Goal: Transaction & Acquisition: Purchase product/service

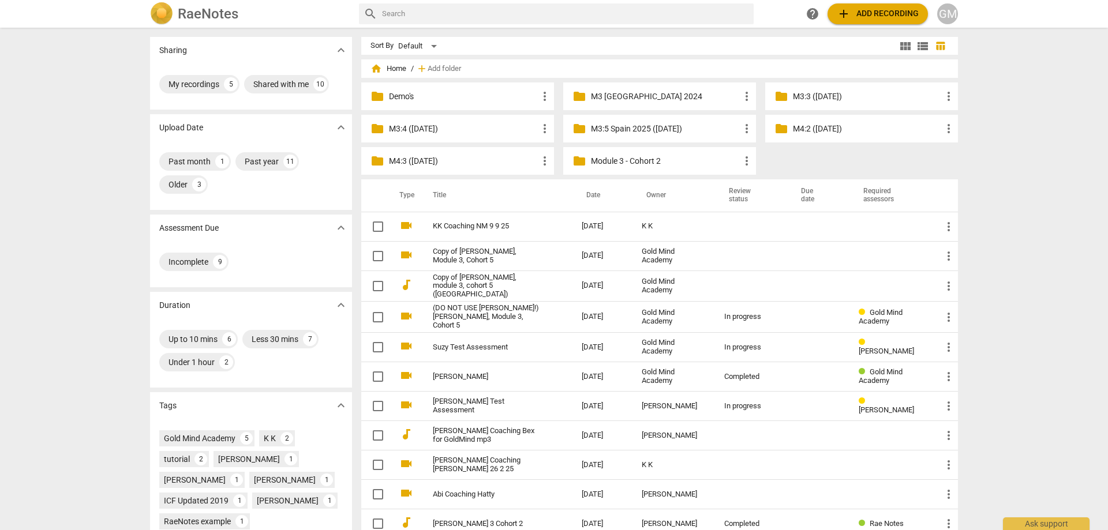
click at [1022, 154] on div "Sharing expand_more My recordings 5 Shared with me 10 Upload Date expand_more P…" at bounding box center [554, 280] width 1108 height 502
click at [1022, 147] on div "Sharing expand_more My recordings 5 Shared with me 10 Upload Date expand_more P…" at bounding box center [554, 280] width 1108 height 502
click at [454, 130] on p "M3:4 ([DATE])" at bounding box center [463, 129] width 149 height 12
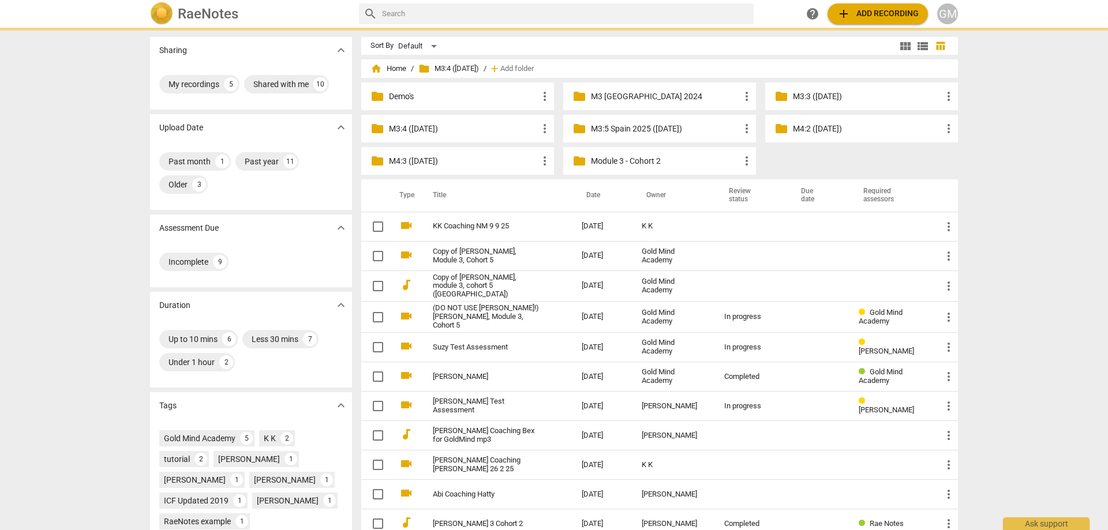
click at [454, 130] on p "M3:4 ([DATE])" at bounding box center [463, 129] width 149 height 12
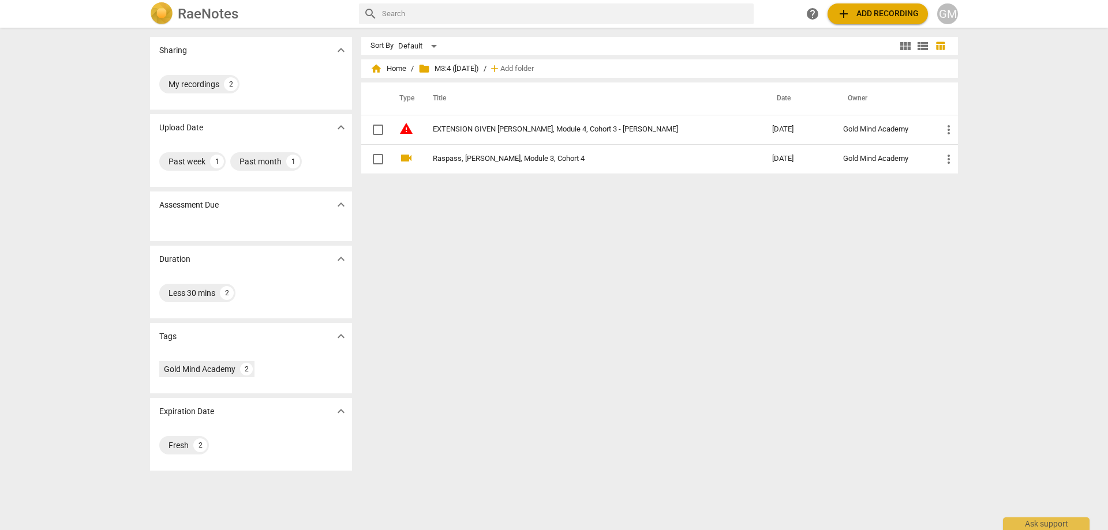
click at [572, 251] on div "Sort By Default view_module view_list table_chart home Home / folder M3:4 ([DAT…" at bounding box center [664, 279] width 606 height 484
drag, startPoint x: 556, startPoint y: 238, endPoint x: 571, endPoint y: 248, distance: 17.9
click at [556, 238] on div "Sort By Default view_module view_list table_chart home Home / folder M3:4 ([DAT…" at bounding box center [664, 279] width 606 height 484
click at [589, 257] on div "Sort By Default view_module view_list table_chart home Home / folder M3:4 ([DAT…" at bounding box center [664, 279] width 606 height 484
click at [581, 251] on div "Sort By Default view_module view_list table_chart home Home / folder M3:4 ([DAT…" at bounding box center [664, 279] width 606 height 484
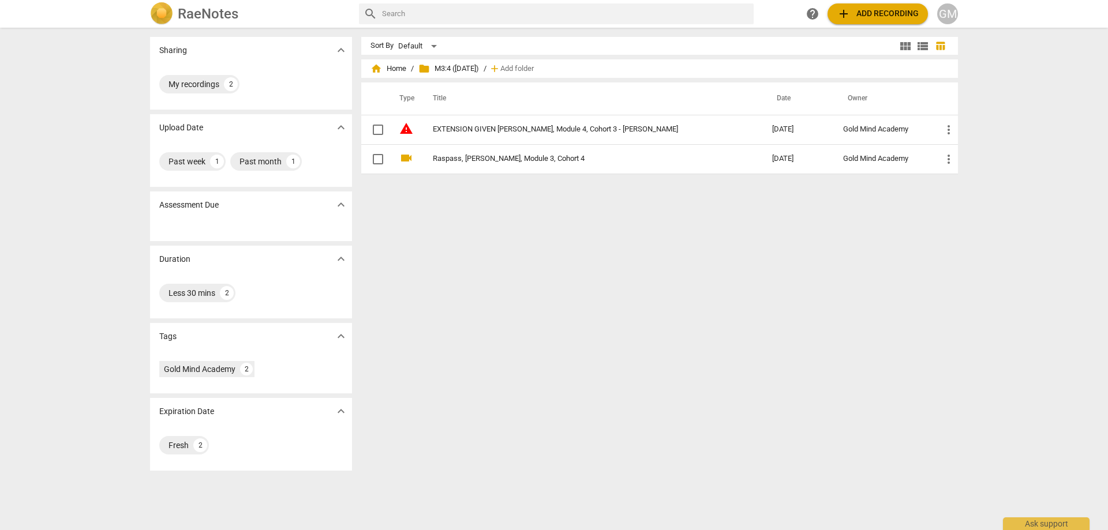
click at [167, 6] on img at bounding box center [161, 13] width 23 height 23
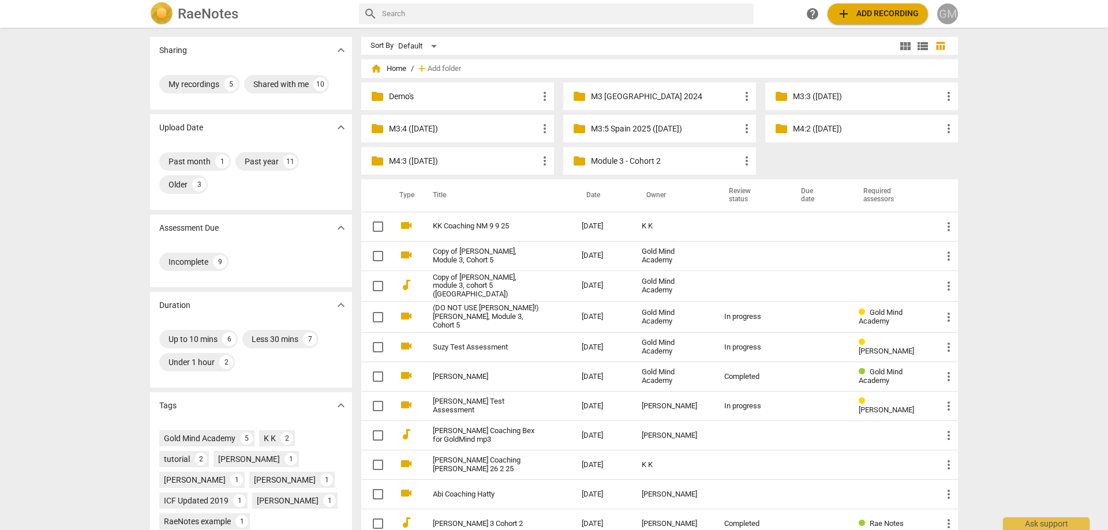
click at [955, 16] on div "GM" at bounding box center [947, 13] width 21 height 21
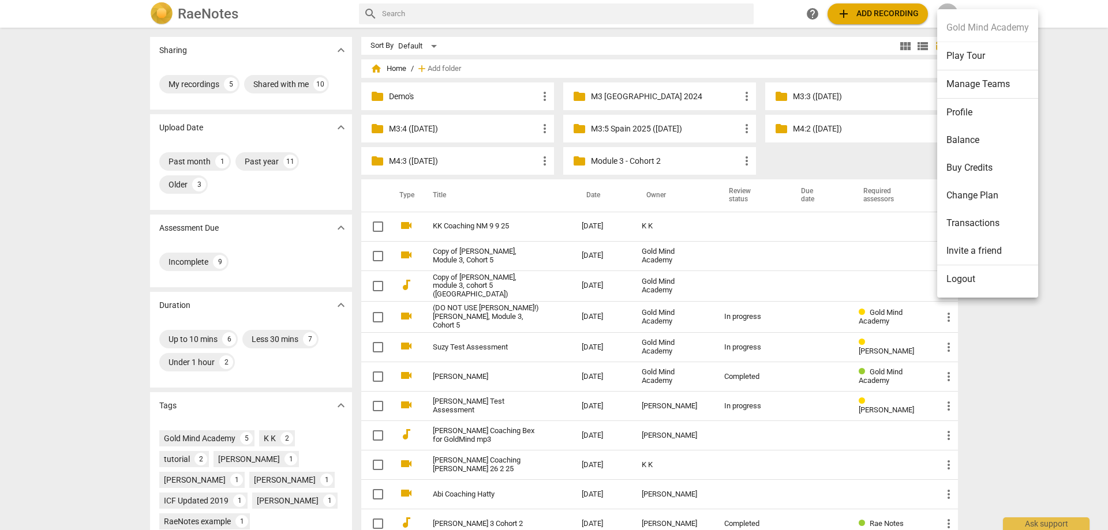
click at [981, 169] on li "Buy Credits" at bounding box center [987, 168] width 101 height 28
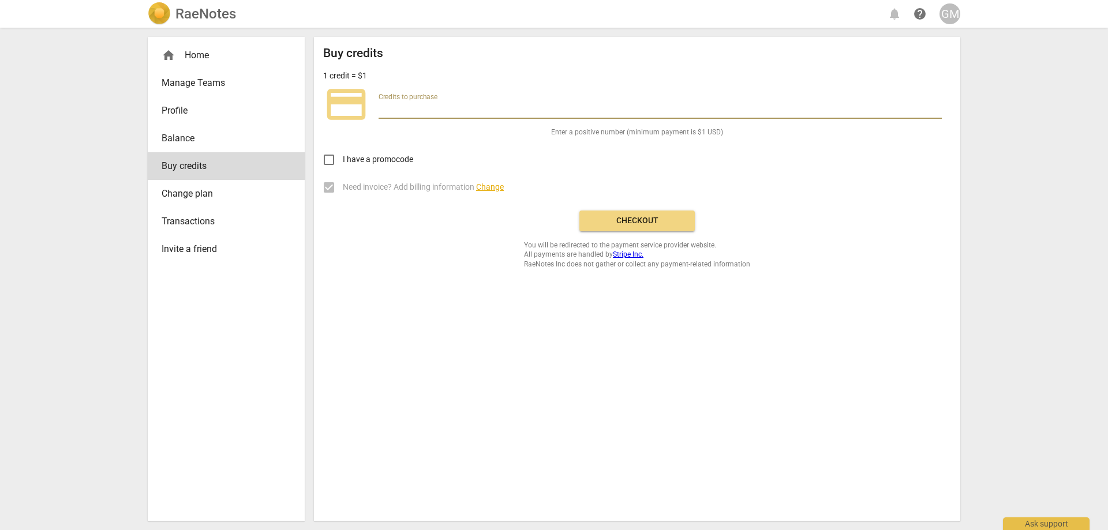
click at [473, 113] on input "number" at bounding box center [660, 110] width 563 height 17
click at [514, 114] on input "number" at bounding box center [660, 110] width 563 height 17
type input "2"
type input "100"
click at [477, 281] on div "Buy credits 1 credit = $1 credit_card Credits to purchase 100 It's 666 minutes …" at bounding box center [637, 279] width 646 height 484
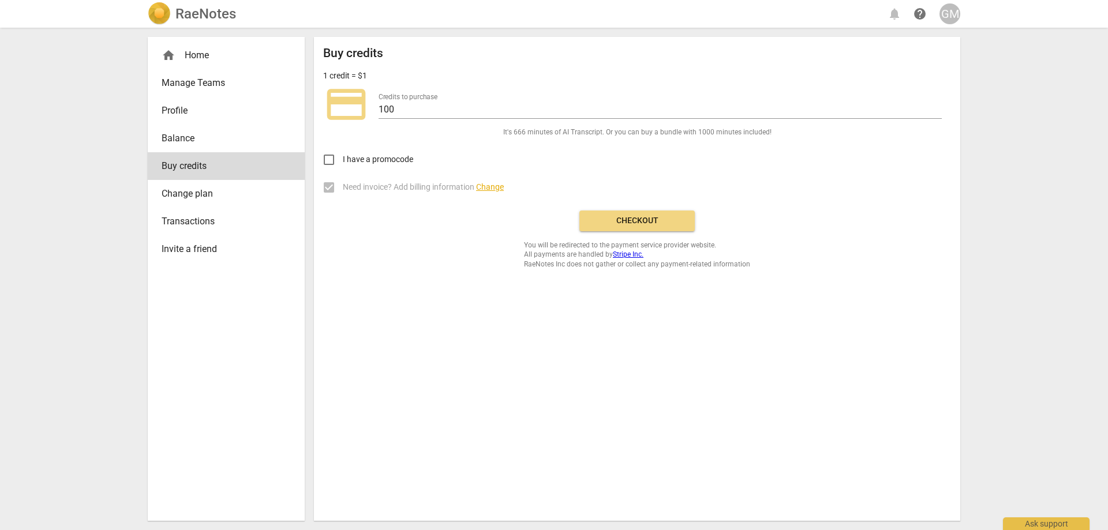
click at [457, 274] on div "Buy credits 1 credit = $1 credit_card Credits to purchase 100 It's 666 minutes …" at bounding box center [637, 279] width 646 height 484
click at [492, 190] on span "Change" at bounding box center [490, 186] width 28 height 9
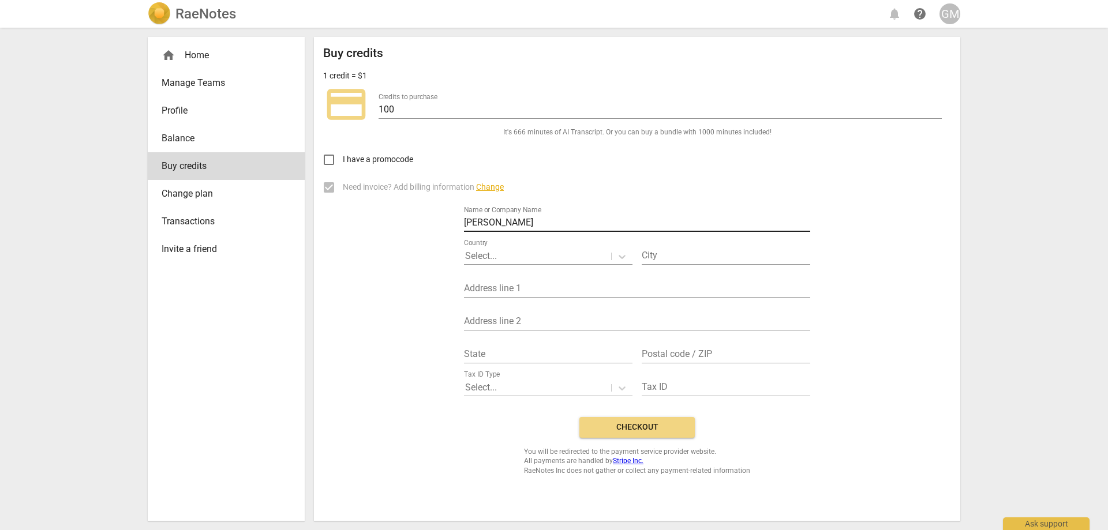
click at [541, 216] on input "Alex Campbell" at bounding box center [637, 223] width 346 height 17
drag, startPoint x: 544, startPoint y: 221, endPoint x: 459, endPoint y: 220, distance: 84.9
click at [459, 220] on div "Need invoice? Add billing information Change Name or Company Name Alex Campbell…" at bounding box center [637, 291] width 628 height 234
type input "Gold Mind Academy"
click at [581, 253] on div at bounding box center [537, 256] width 145 height 13
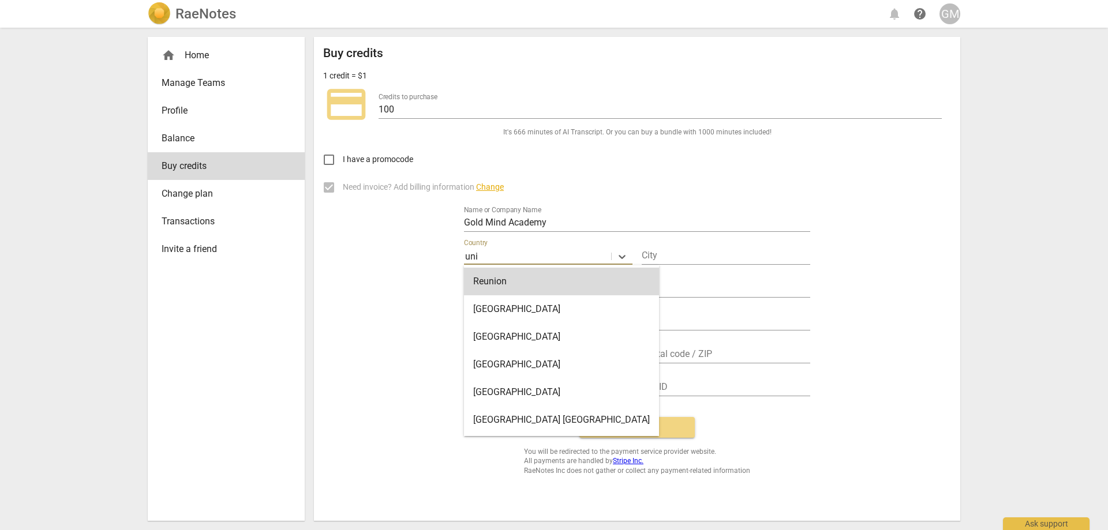
type input "unit"
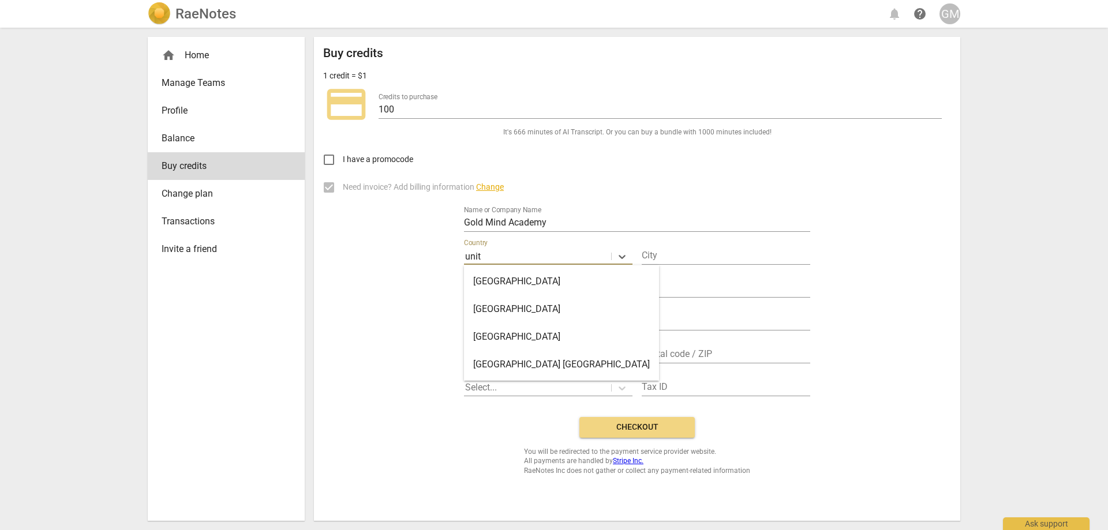
click at [618, 287] on div "United Arab Emirates" at bounding box center [561, 282] width 195 height 28
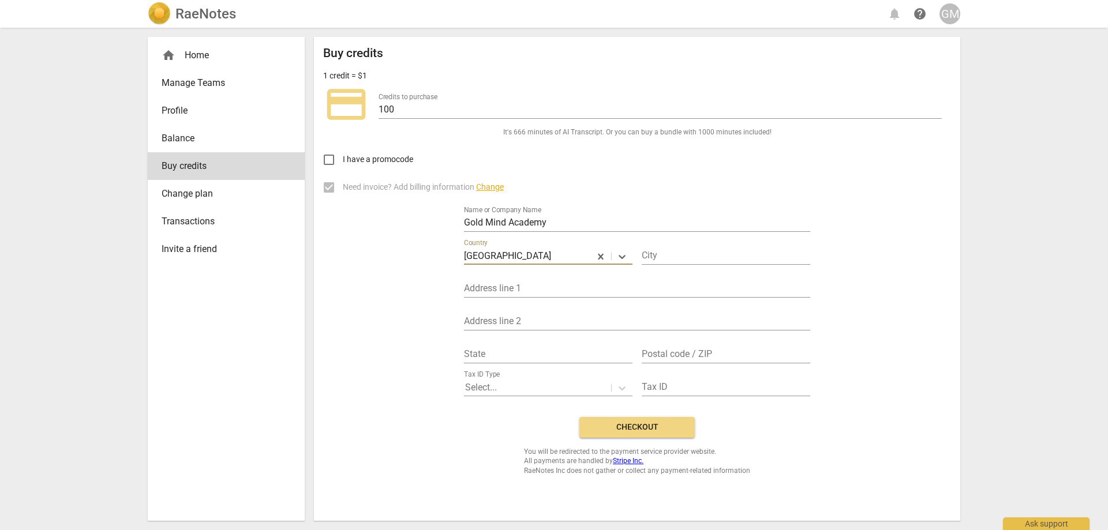
click at [574, 257] on div at bounding box center [570, 256] width 37 height 13
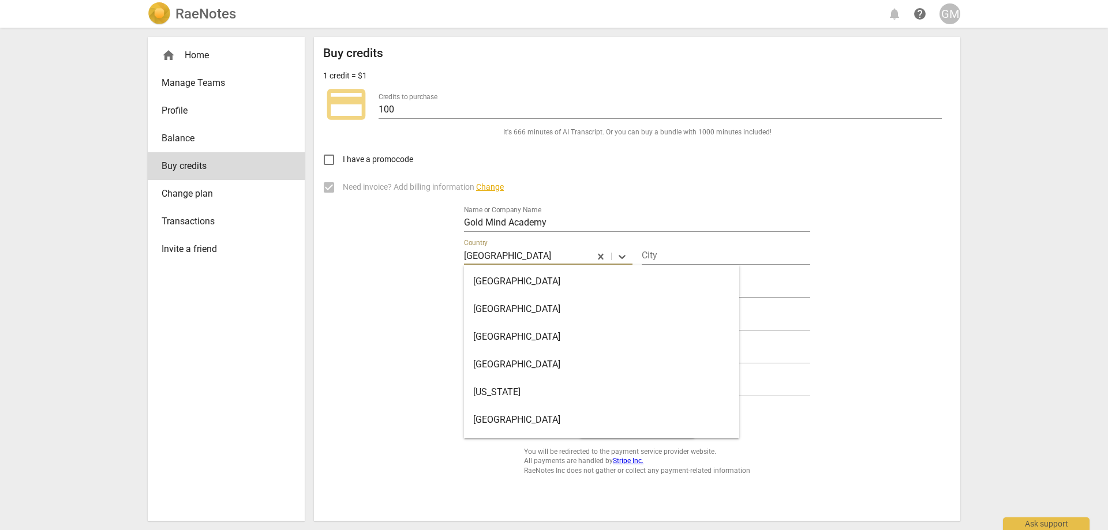
click at [573, 255] on div at bounding box center [570, 256] width 37 height 13
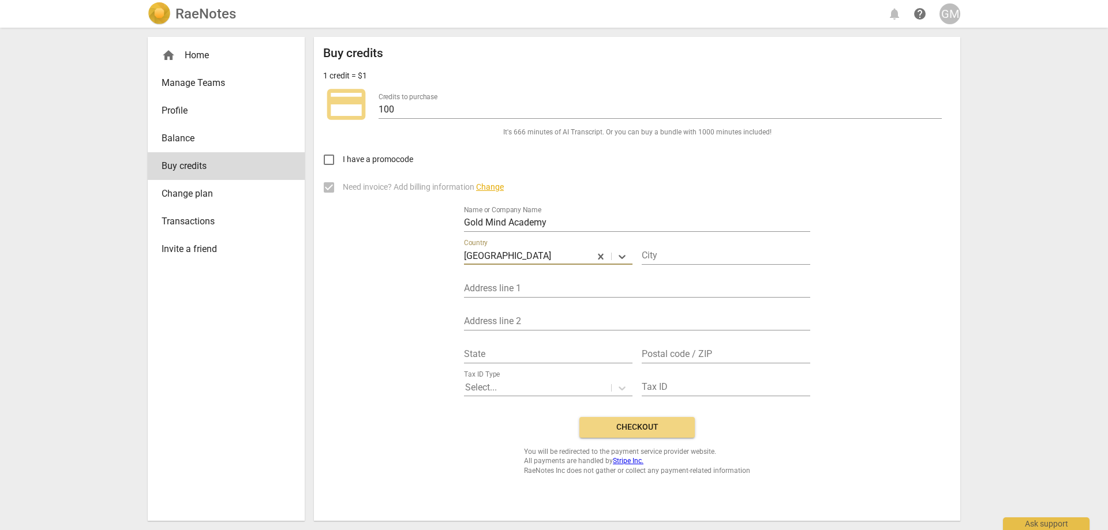
click at [316, 253] on div "Buy credits 1 credit = $1 credit_card Credits to purchase 100 It's 666 minutes …" at bounding box center [637, 279] width 646 height 484
click at [555, 253] on div at bounding box center [570, 256] width 37 height 13
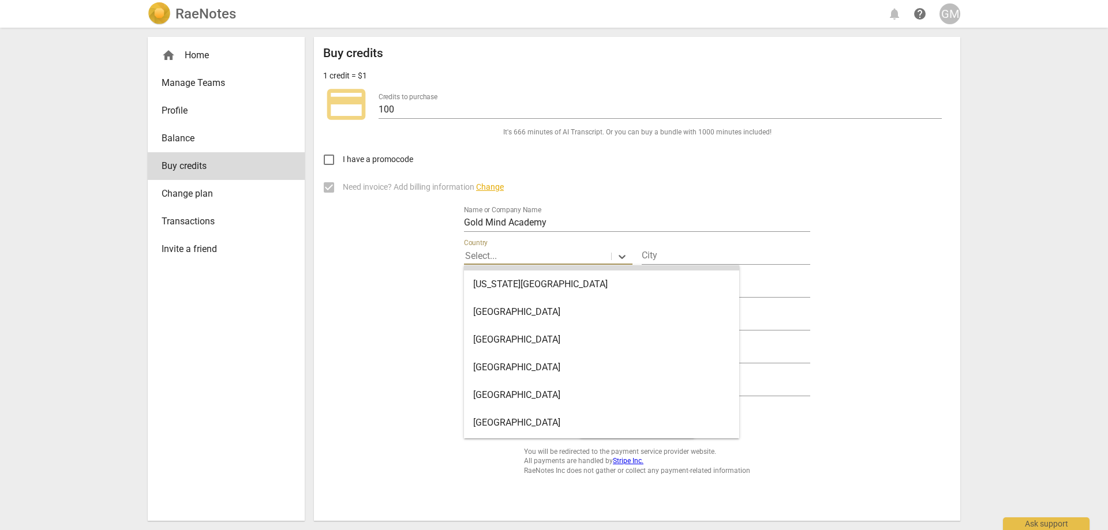
scroll to position [6435, 0]
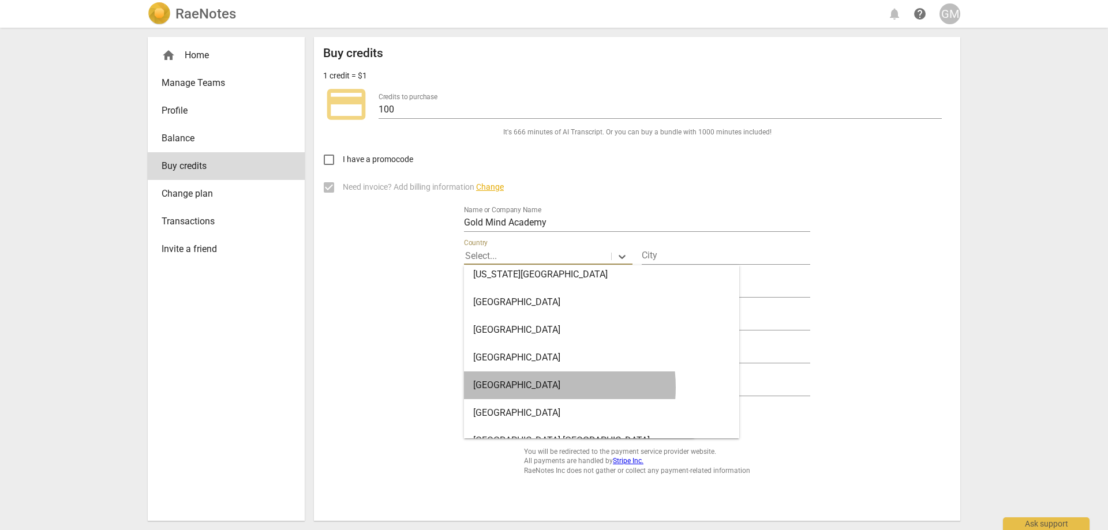
click at [525, 387] on div "United Kingdom" at bounding box center [601, 386] width 275 height 28
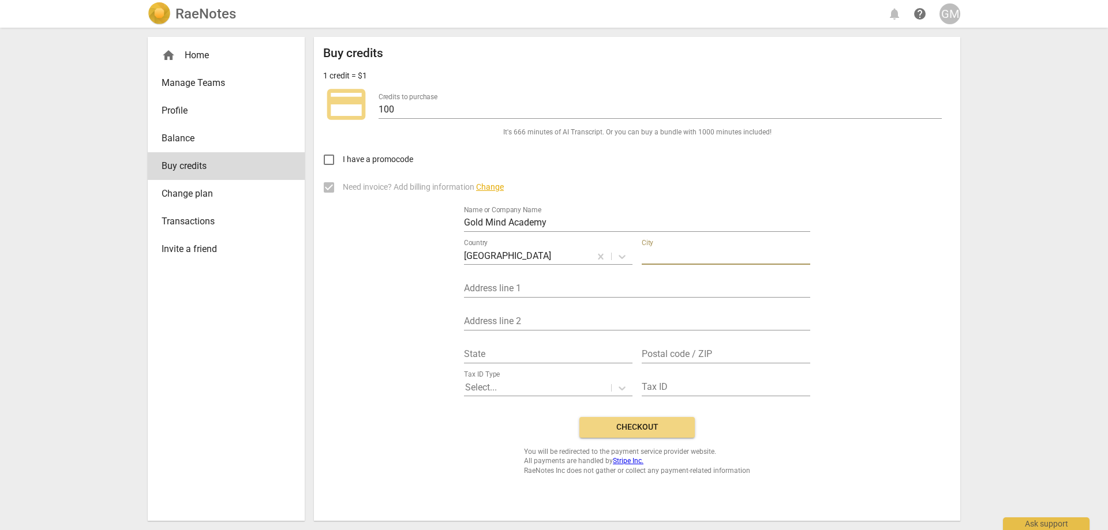
click at [681, 260] on input "text" at bounding box center [726, 256] width 169 height 17
type input "Bristol"
type input "12 St Bonaventures Business Centre"
type input "Friary Road"
type input "BS7 8AF"
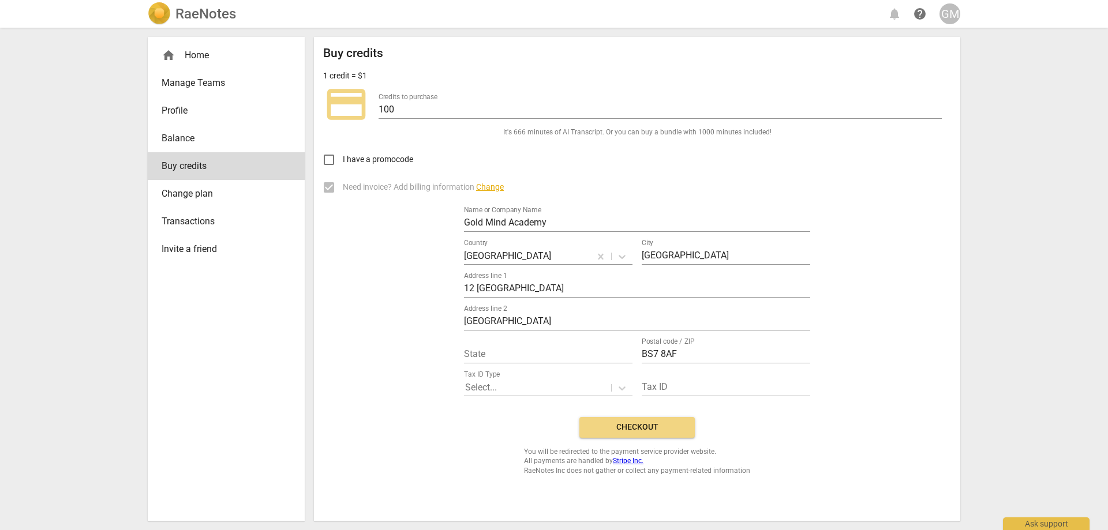
click at [461, 293] on div "Need invoice? Add billing information Change Name or Company Name Gold Mind Aca…" at bounding box center [637, 291] width 628 height 234
click at [425, 304] on div "Need invoice? Add billing information Change Name or Company Name Gold Mind Aca…" at bounding box center [637, 291] width 628 height 234
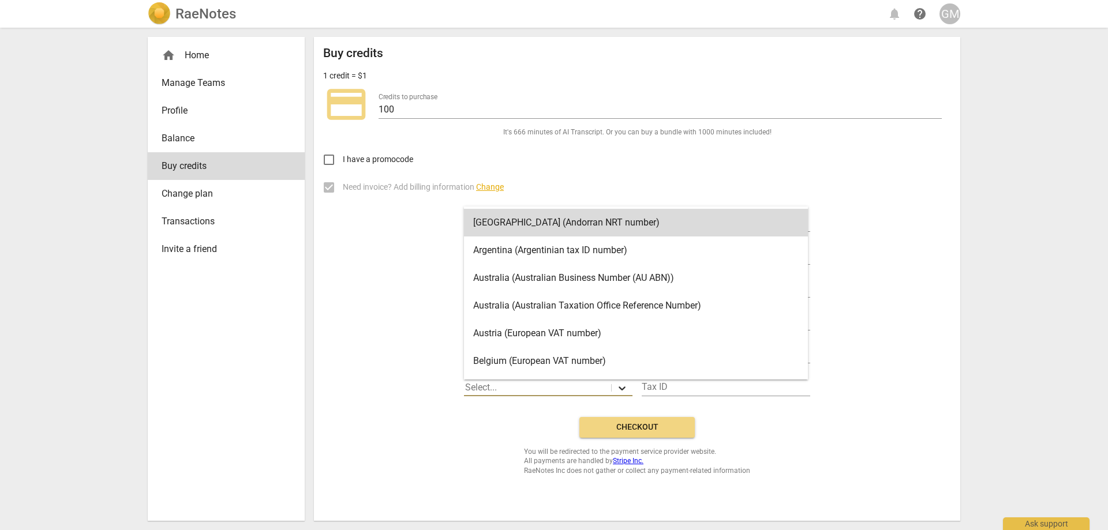
click at [629, 387] on div at bounding box center [622, 388] width 21 height 17
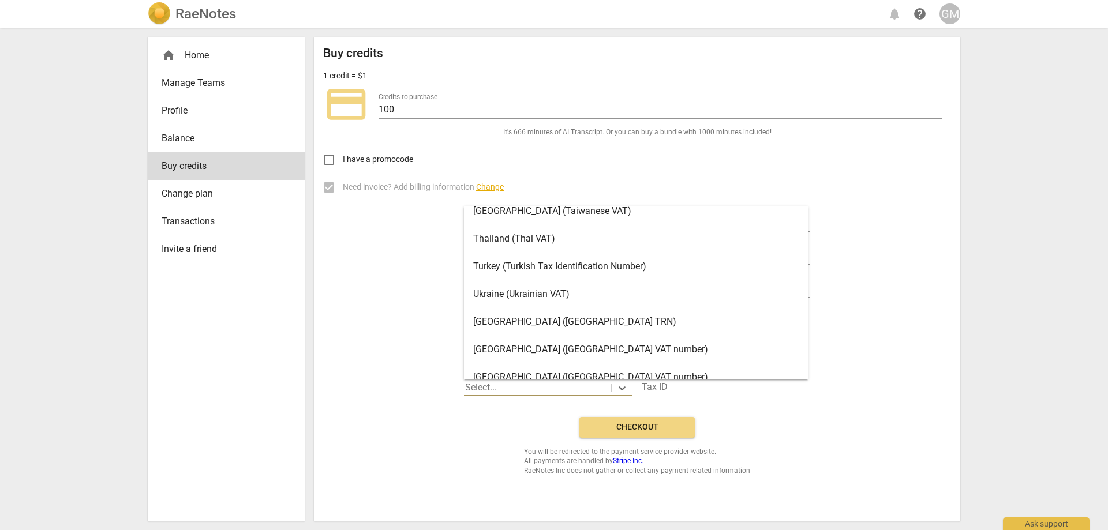
scroll to position [2313, 0]
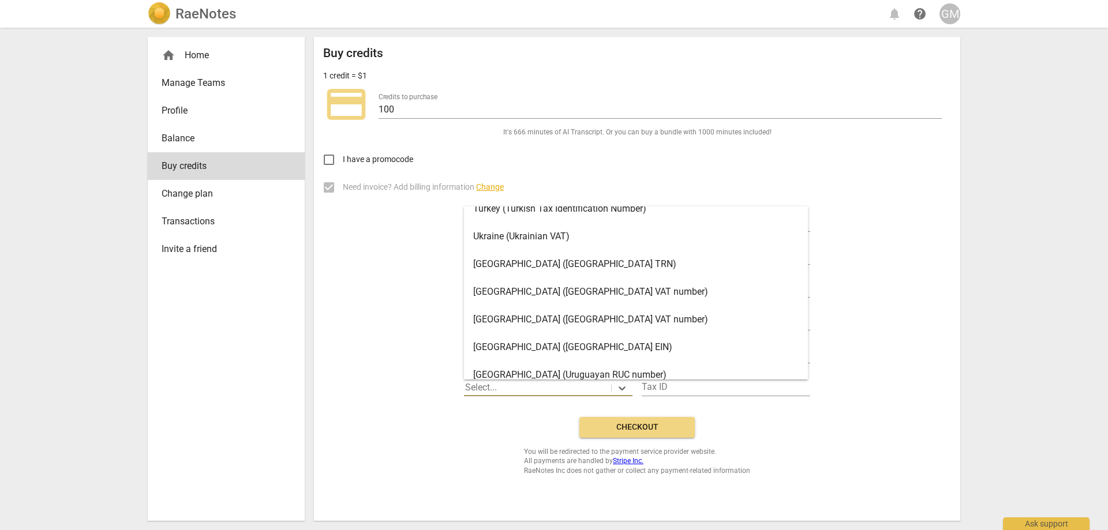
click at [611, 320] on div "United Kingdom (United Kingdom VAT number)" at bounding box center [636, 320] width 344 height 28
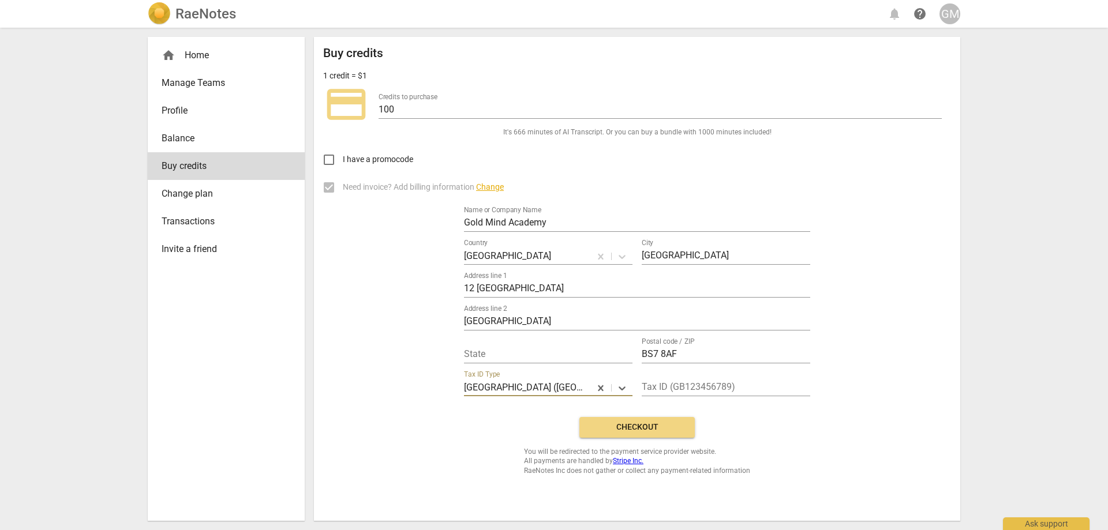
click at [866, 320] on div "Need invoice? Add billing information Change Name or Company Name Gold Mind Aca…" at bounding box center [637, 291] width 628 height 234
click at [705, 381] on input "text" at bounding box center [726, 388] width 169 height 17
click at [674, 382] on input "GB" at bounding box center [726, 388] width 169 height 17
paste input "450 7684 78"
click at [675, 385] on input "GB450 7684 78" at bounding box center [726, 388] width 169 height 17
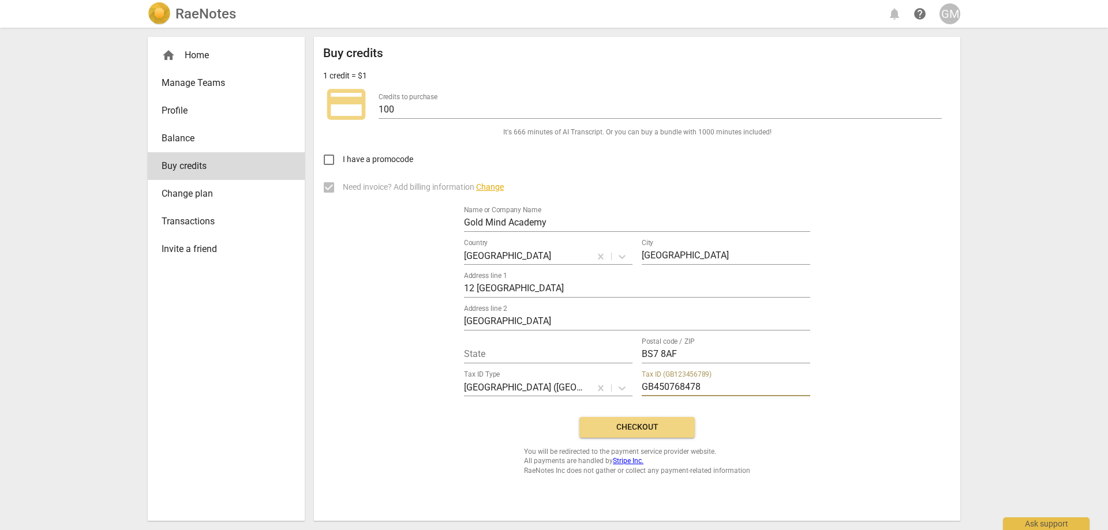
type input "GB450768478"
click at [408, 362] on div "Need invoice? Add billing information Change Name or Company Name Gold Mind Aca…" at bounding box center [637, 291] width 628 height 234
click at [687, 259] on input "Bristol" at bounding box center [726, 256] width 169 height 17
type input "Bristol"
click at [391, 321] on div "Need invoice? Add billing information Change Name or Company Name Gold Mind Aca…" at bounding box center [637, 291] width 628 height 234
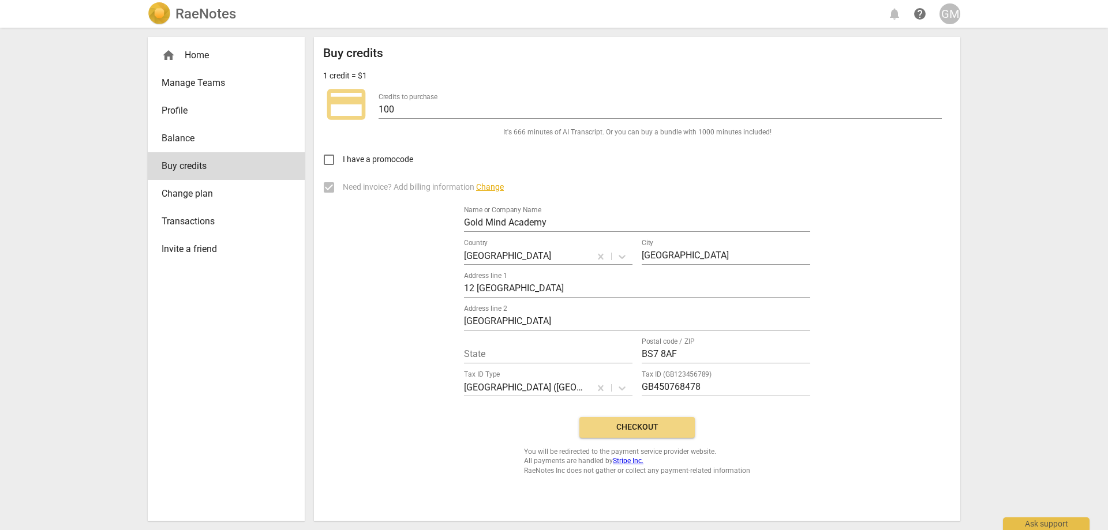
click at [638, 426] on span "Checkout" at bounding box center [637, 428] width 97 height 12
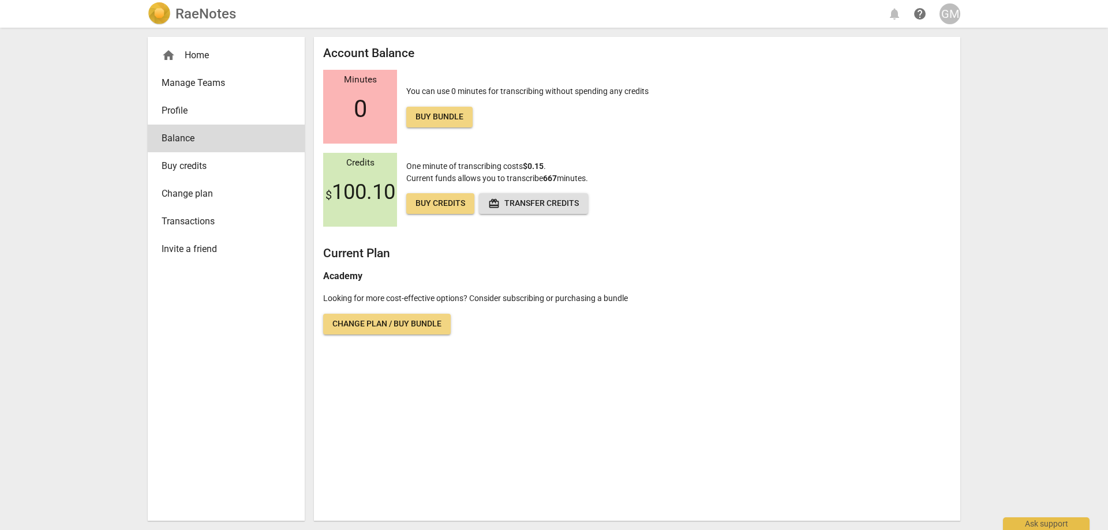
click at [184, 13] on h2 "RaeNotes" at bounding box center [205, 14] width 61 height 16
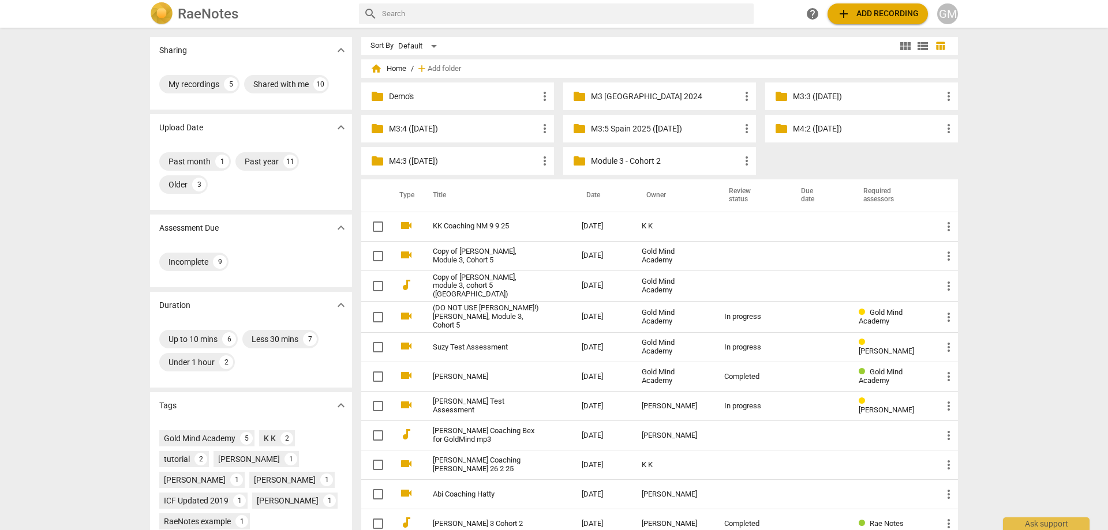
click at [463, 130] on p "M3:4 ([DATE])" at bounding box center [463, 129] width 149 height 12
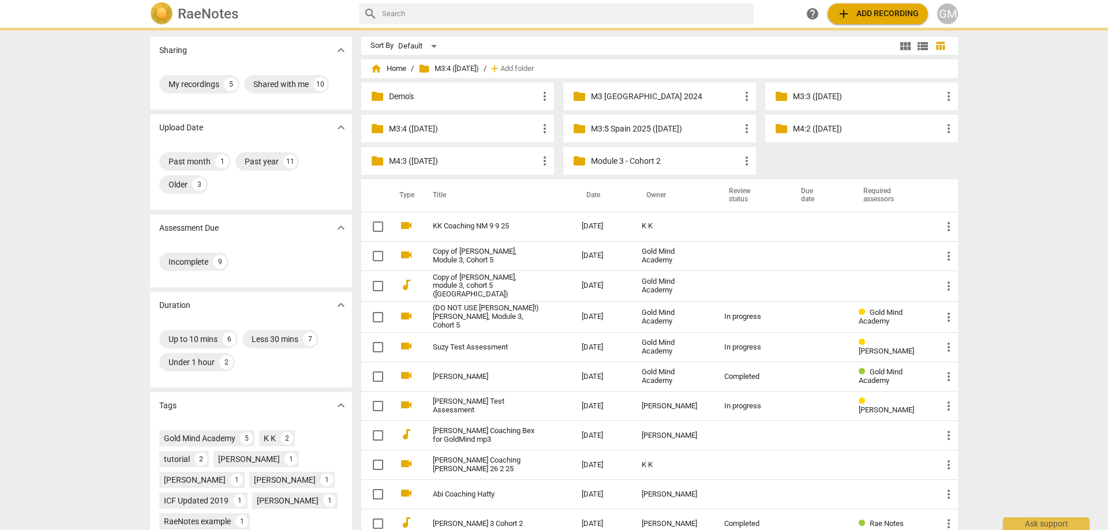
click at [463, 130] on p "M3:4 ([DATE])" at bounding box center [463, 129] width 149 height 12
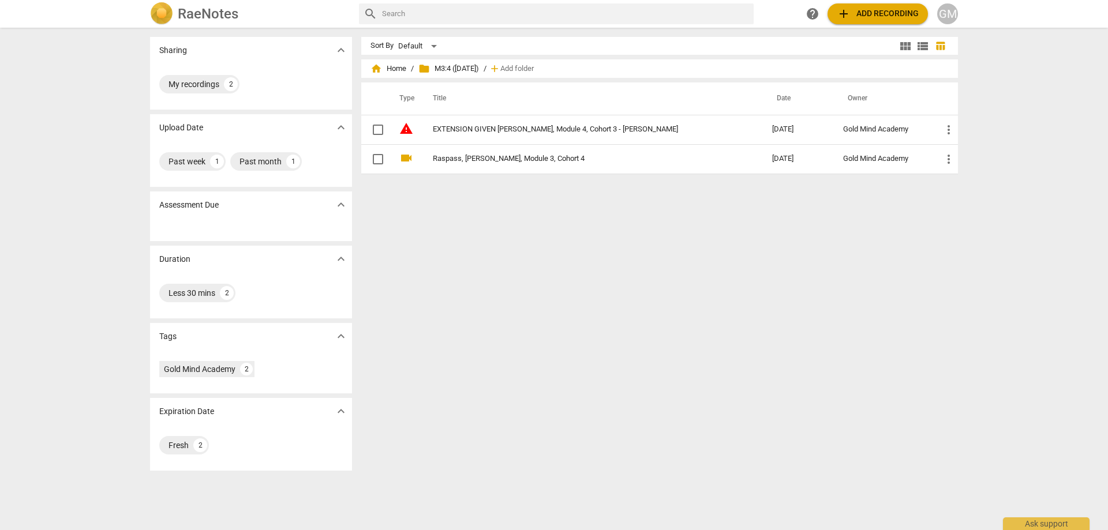
click at [625, 270] on div "Sort By Default view_module view_list table_chart home Home / folder M3:4 ([DAT…" at bounding box center [664, 279] width 606 height 484
drag, startPoint x: 599, startPoint y: 268, endPoint x: 619, endPoint y: 269, distance: 20.2
click at [599, 268] on div "Sort By Default view_module view_list table_chart home Home / folder M3:4 ([DAT…" at bounding box center [664, 279] width 606 height 484
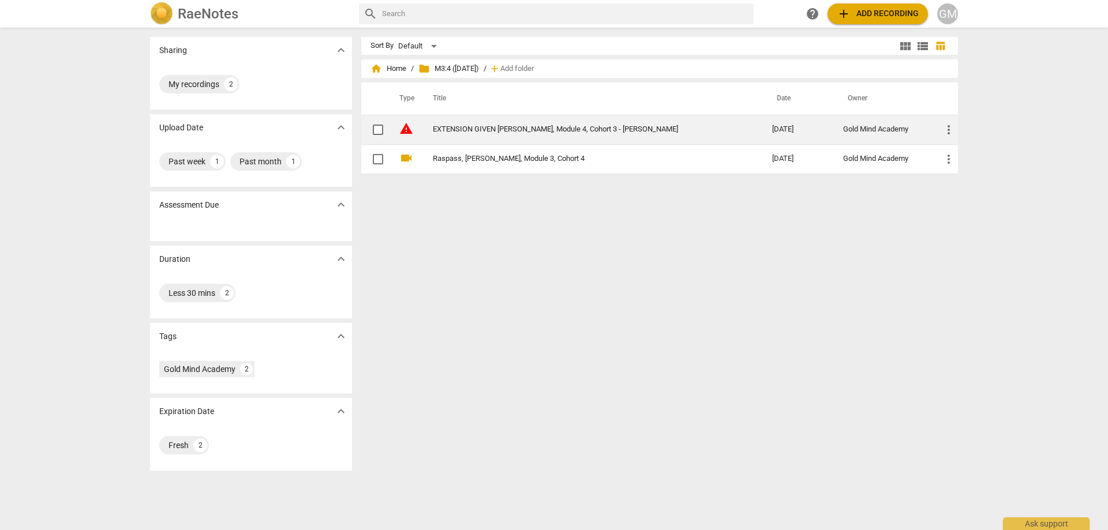
click at [554, 135] on td "EXTENSION GIVEN [PERSON_NAME], Module 4, Cohort 3 - [PERSON_NAME]" at bounding box center [591, 129] width 344 height 29
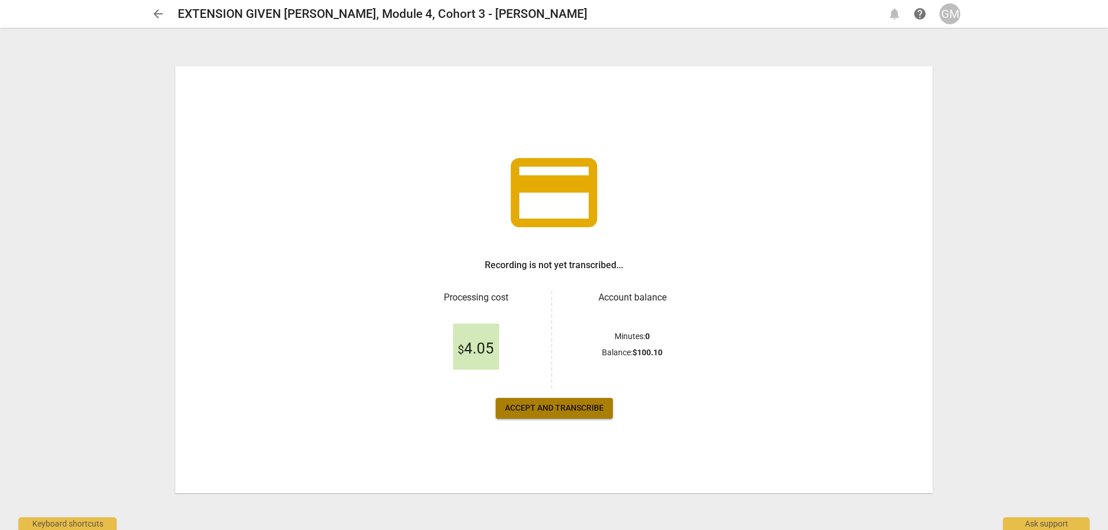
click at [549, 410] on span "Accept and transcribe" at bounding box center [554, 409] width 99 height 12
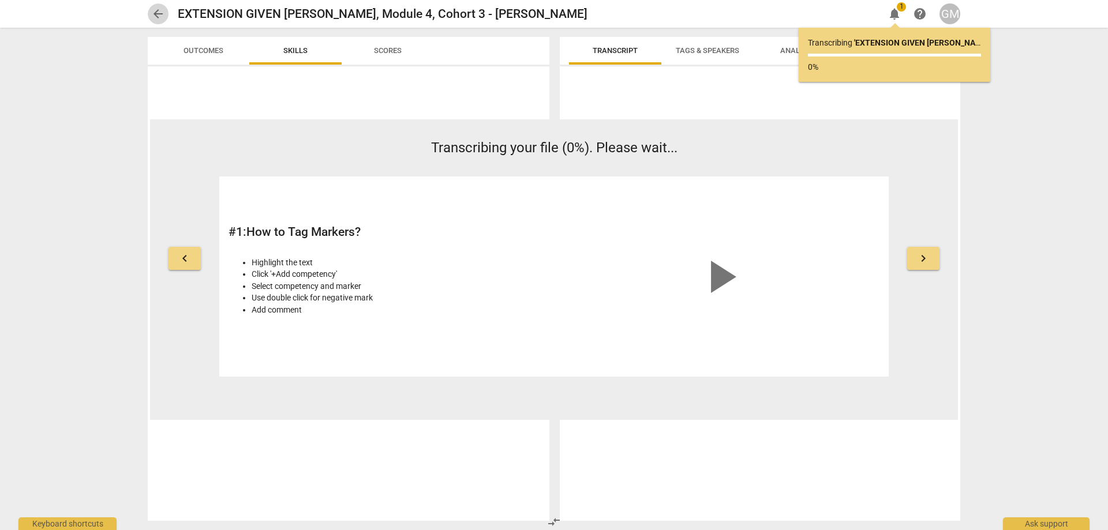
click at [158, 11] on span "arrow_back" at bounding box center [158, 14] width 14 height 14
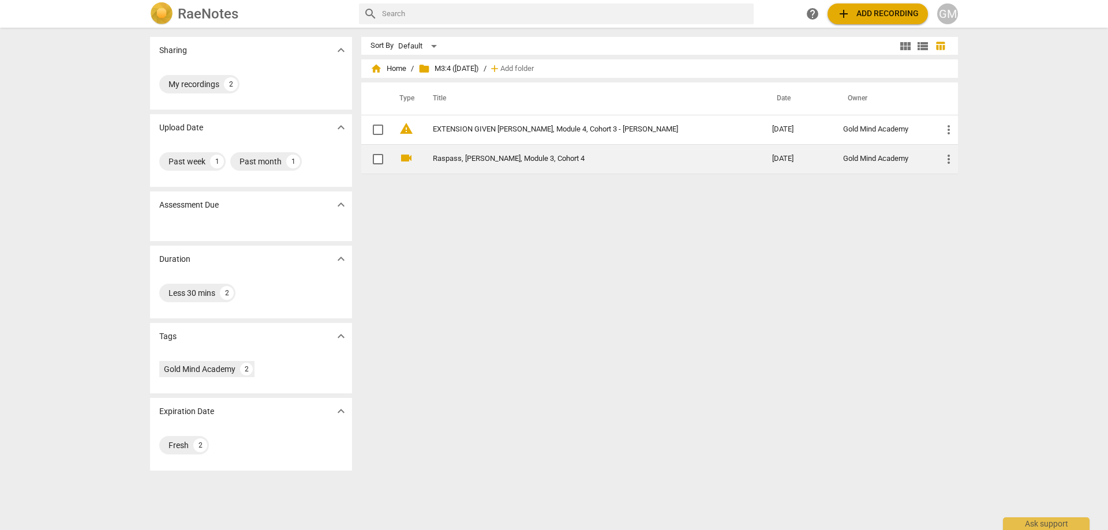
click at [545, 159] on link "Raspass, [PERSON_NAME], Module 3, Cohort 4" at bounding box center [582, 159] width 298 height 9
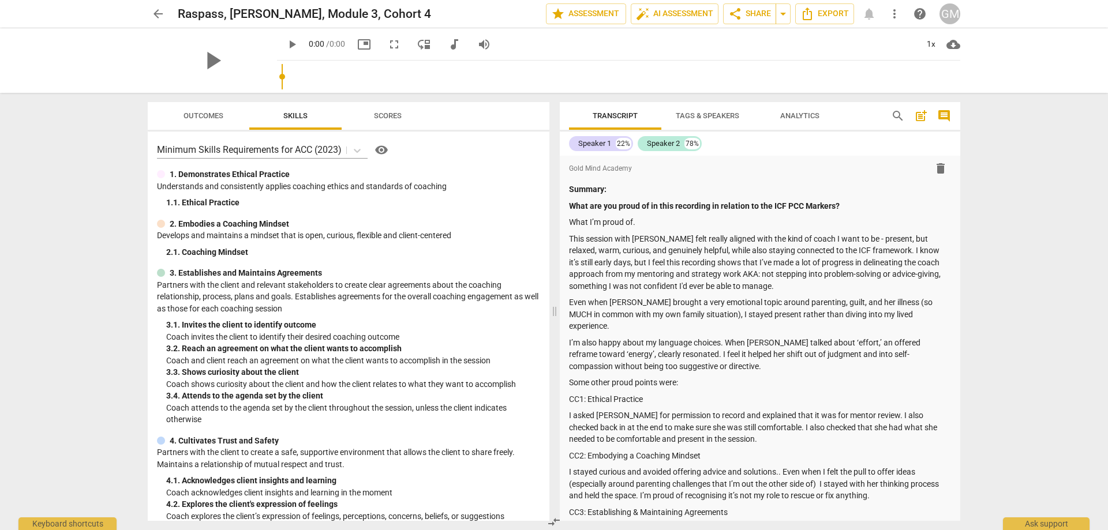
click at [163, 14] on span "arrow_back" at bounding box center [158, 14] width 14 height 14
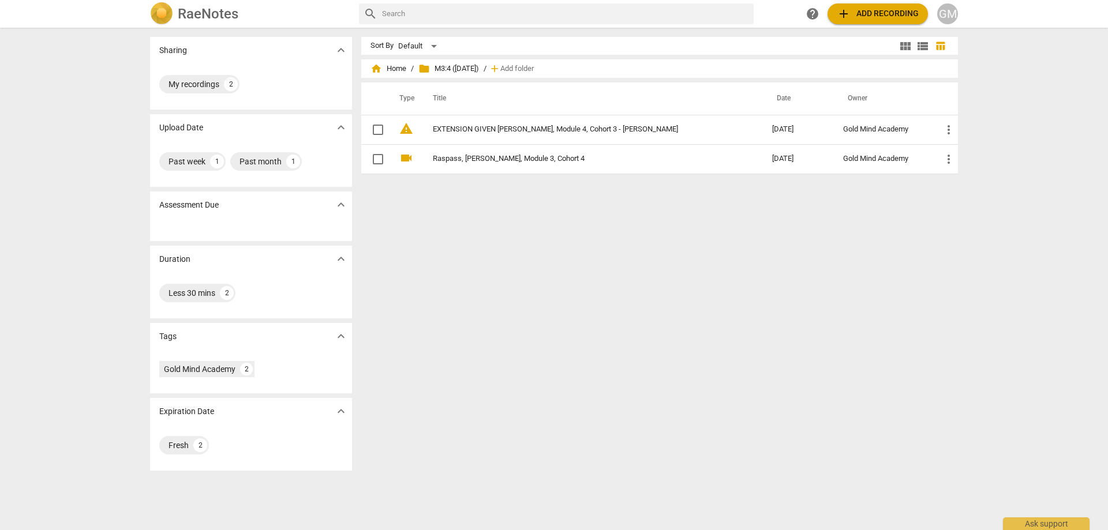
click at [91, 167] on div "Sharing expand_more My recordings 2 Upload Date expand_more Past week 1 Past mo…" at bounding box center [554, 280] width 1108 height 502
click at [88, 154] on div "Sharing expand_more My recordings 2 Upload Date expand_more Past week 1 Past mo…" at bounding box center [554, 280] width 1108 height 502
click at [984, 144] on div "Sharing expand_more My recordings 2 Upload Date expand_more Past week 1 Past mo…" at bounding box center [554, 280] width 1108 height 502
click at [991, 154] on div "Sharing expand_more My recordings 2 Upload Date expand_more Past week 1 Past mo…" at bounding box center [554, 280] width 1108 height 502
click at [996, 139] on div "Sharing expand_more My recordings 2 Upload Date expand_more Past week 1 Past mo…" at bounding box center [554, 280] width 1108 height 502
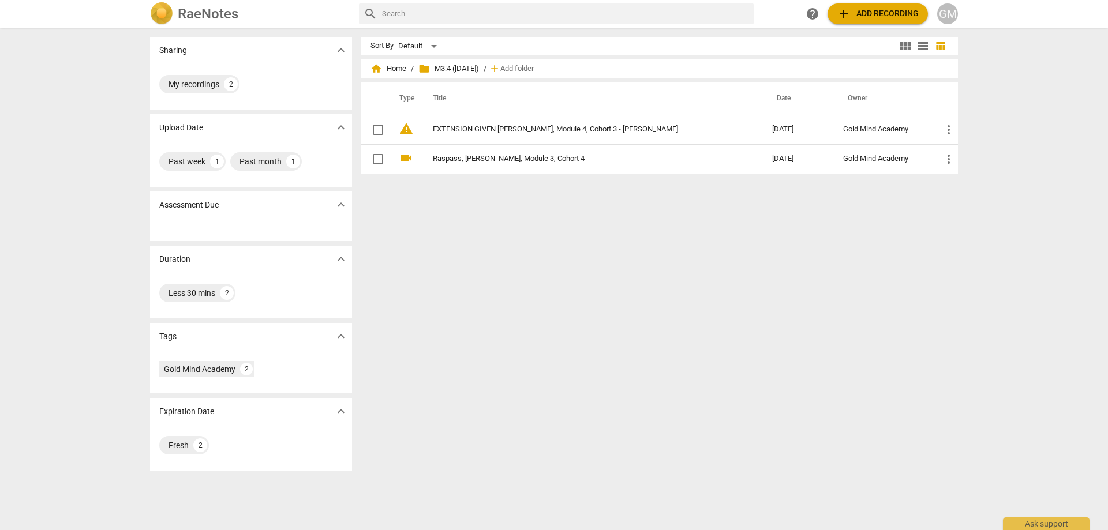
click at [997, 147] on div "Sharing expand_more My recordings 2 Upload Date expand_more Past week 1 Past mo…" at bounding box center [554, 280] width 1108 height 502
click at [998, 140] on div "Sharing expand_more My recordings 2 Upload Date expand_more Past week 1 Past mo…" at bounding box center [554, 280] width 1108 height 502
click at [70, 141] on div "Sharing expand_more My recordings 2 Upload Date expand_more Past week 1 Past mo…" at bounding box center [554, 280] width 1108 height 502
drag, startPoint x: 74, startPoint y: 119, endPoint x: 87, endPoint y: 111, distance: 14.3
click at [75, 119] on div "Sharing expand_more My recordings 2 Upload Date expand_more Past week 1 Past mo…" at bounding box center [554, 280] width 1108 height 502
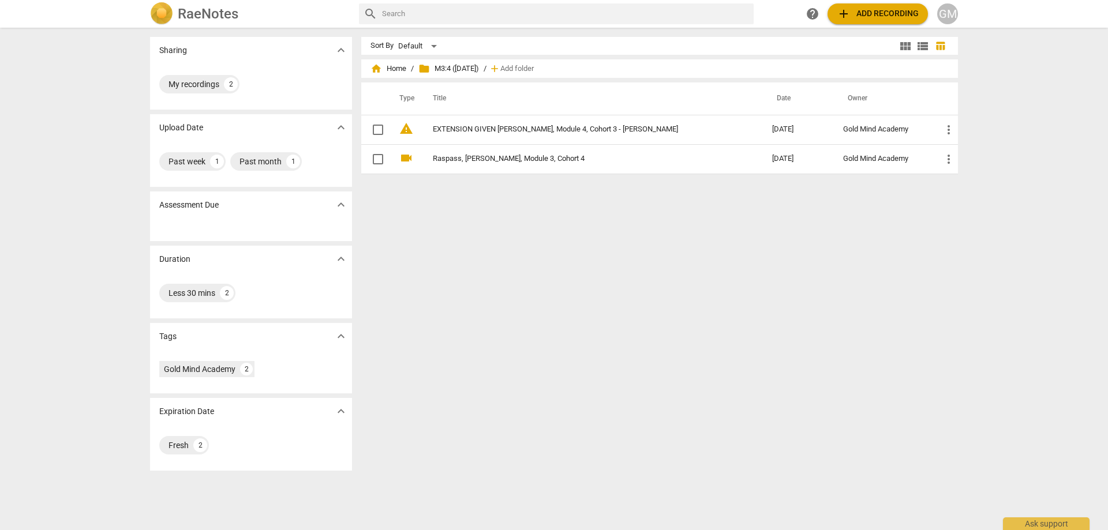
click at [537, 246] on div "Sort By Default view_module view_list table_chart home Home / folder M3:4 ([DAT…" at bounding box center [664, 279] width 606 height 484
click at [507, 246] on div "Sort By Default view_module view_list table_chart home Home / folder M3:4 ([DAT…" at bounding box center [664, 279] width 606 height 484
click at [720, 267] on div "Sort By Default view_module view_list table_chart home Home / folder M3:4 ([DAT…" at bounding box center [664, 279] width 606 height 484
click at [869, 10] on span "add Add recording" at bounding box center [878, 14] width 82 height 14
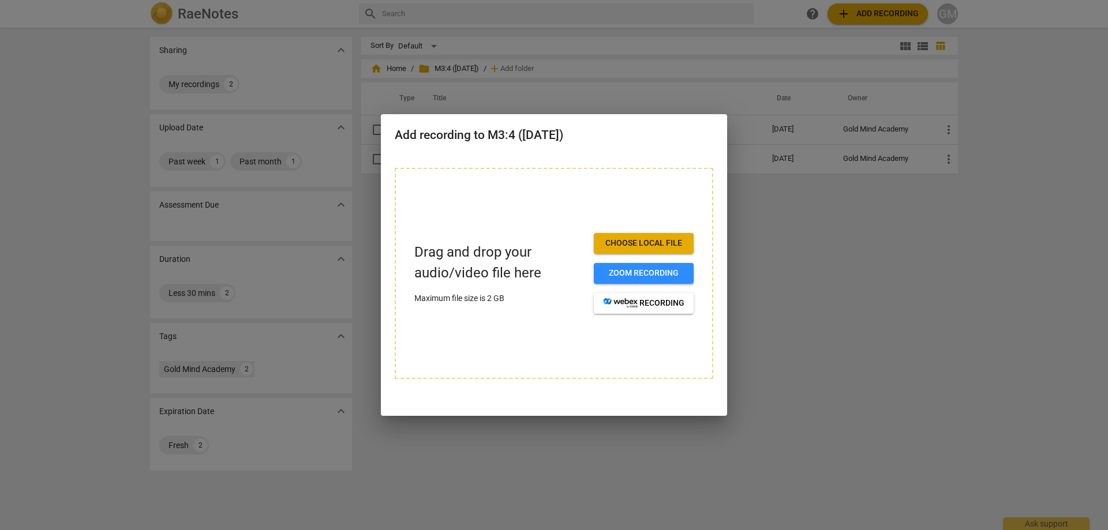
click at [658, 244] on span "Choose local file" at bounding box center [643, 244] width 81 height 12
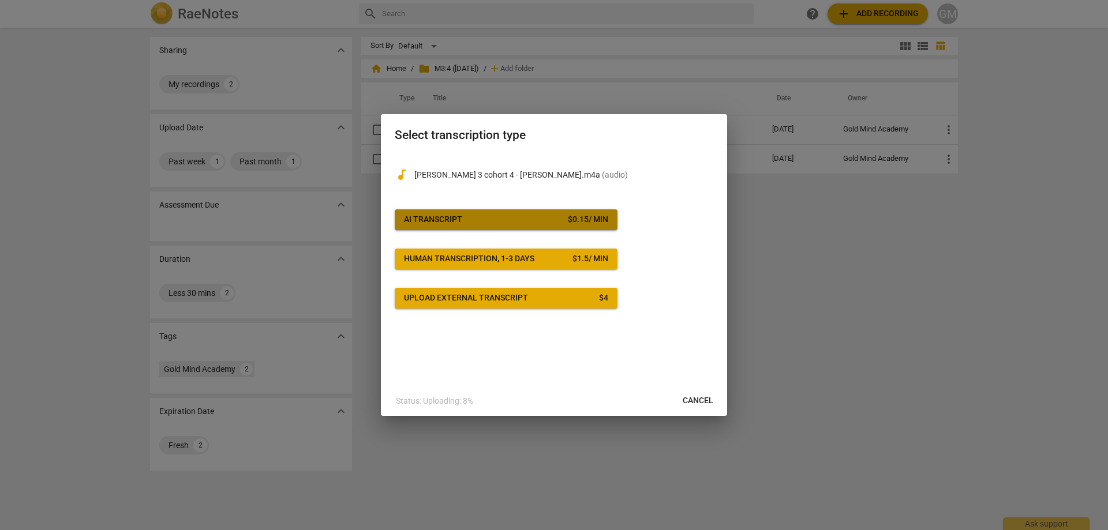
click at [569, 224] on div "$ 0.15 / min" at bounding box center [588, 220] width 40 height 12
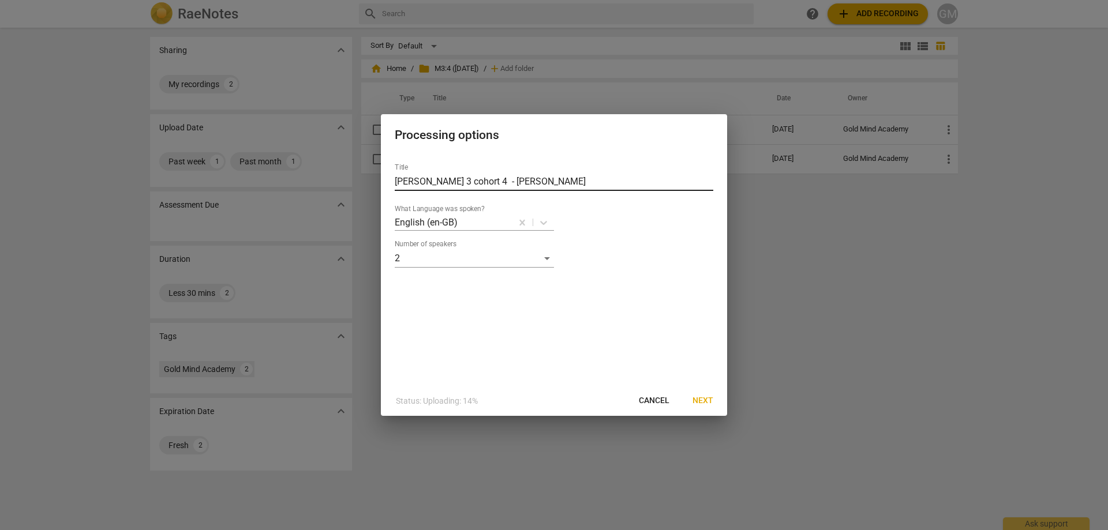
click at [439, 183] on input "[PERSON_NAME] 3 cohort 4 - [PERSON_NAME]" at bounding box center [554, 182] width 319 height 18
click at [423, 179] on input "[PERSON_NAME] 3 cohort 4 - [PERSON_NAME]" at bounding box center [554, 182] width 319 height 18
type input "[PERSON_NAME], Module 3, Cohort 4"
click at [644, 298] on div "Title [PERSON_NAME], Module 3, Cohort 4 What Language was spoken? English (en-G…" at bounding box center [554, 270] width 346 height 232
drag, startPoint x: 653, startPoint y: 281, endPoint x: 659, endPoint y: 291, distance: 11.1
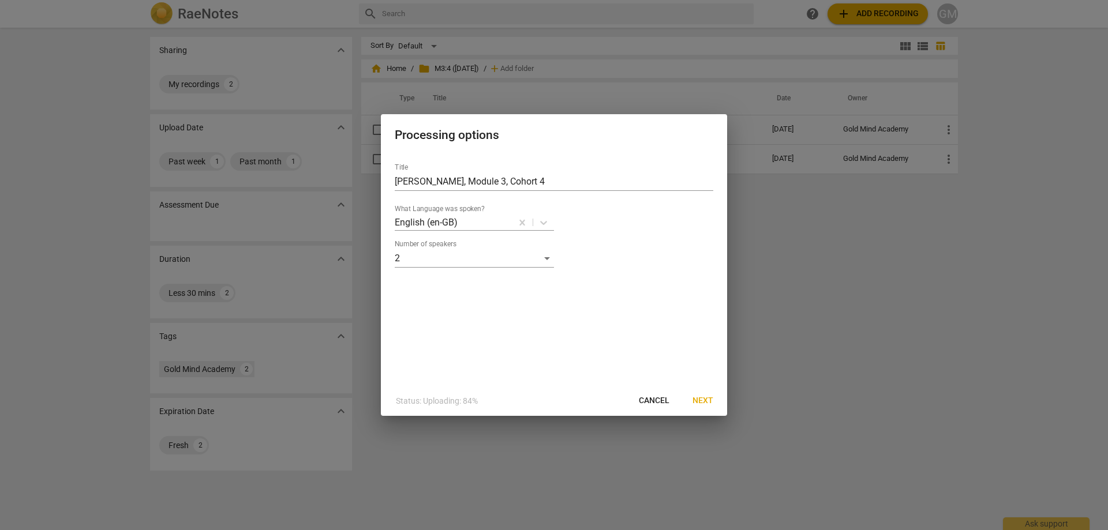
click at [653, 281] on div "Title [PERSON_NAME], Module 3, Cohort 4 What Language was spoken? English (en-G…" at bounding box center [554, 270] width 346 height 232
click at [665, 303] on div "Title [PERSON_NAME], Module 3, Cohort 4 What Language was spoken? English (en-G…" at bounding box center [554, 270] width 346 height 232
click at [664, 287] on div "Title [PERSON_NAME], Module 3, Cohort 4 What Language was spoken? English (en-G…" at bounding box center [554, 270] width 346 height 232
click at [701, 402] on span "Next" at bounding box center [703, 401] width 21 height 12
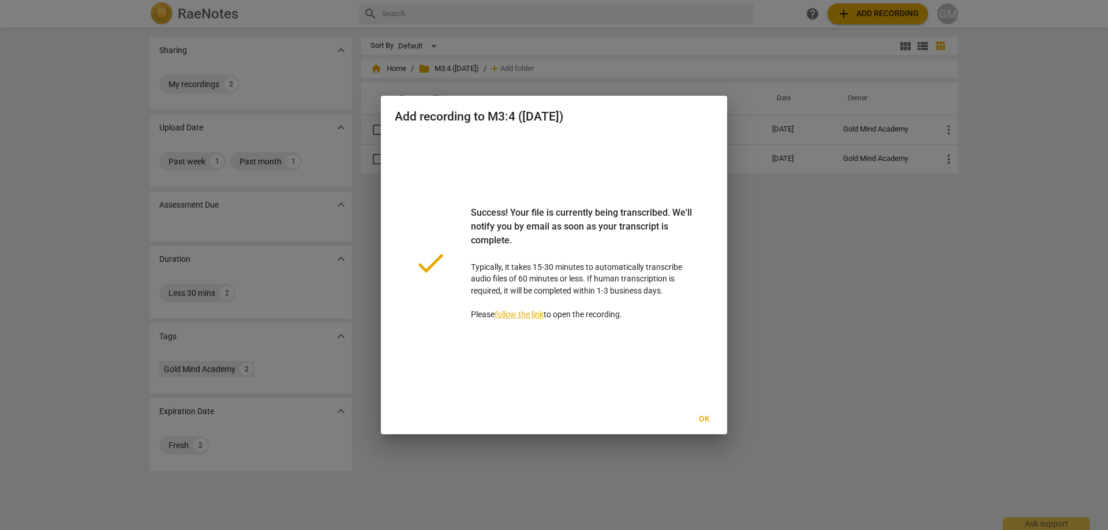
click at [697, 420] on span "Ok" at bounding box center [704, 420] width 18 height 12
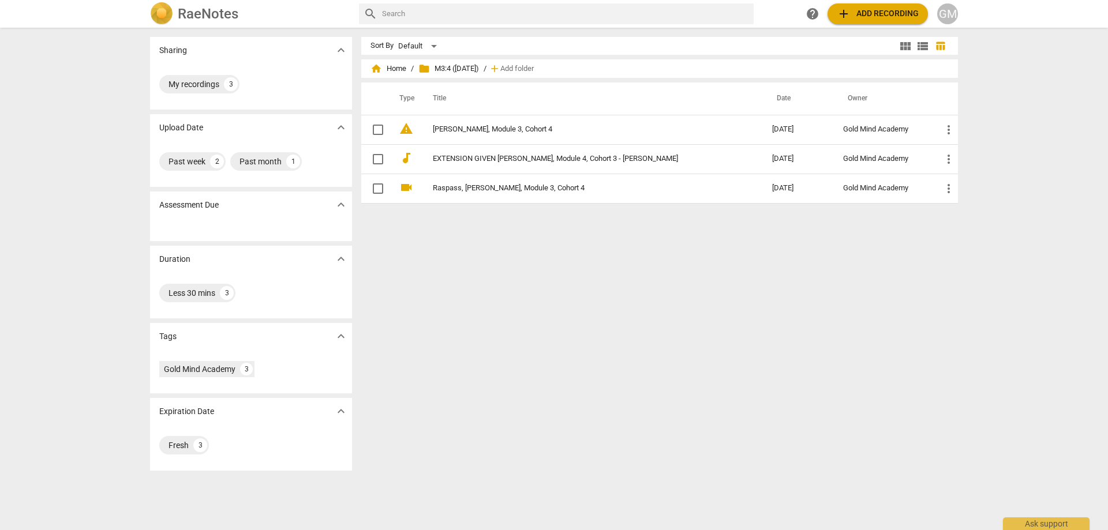
click at [836, 313] on div "Sort By Default view_module view_list table_chart home Home / folder M3:4 ([DAT…" at bounding box center [664, 279] width 606 height 484
click at [779, 324] on div "Sort By Default view_module view_list table_chart home Home / folder M3:4 ([DAT…" at bounding box center [664, 279] width 606 height 484
click at [828, 338] on div "Sort By Default view_module view_list table_chart home Home / folder M3:4 ([DAT…" at bounding box center [664, 279] width 606 height 484
click at [808, 337] on div "Sort By Default view_module view_list table_chart home Home / folder M3:4 ([DAT…" at bounding box center [664, 279] width 606 height 484
click at [581, 276] on div "Sort By Default view_module view_list table_chart home Home / folder M3:4 ([DAT…" at bounding box center [664, 279] width 606 height 484
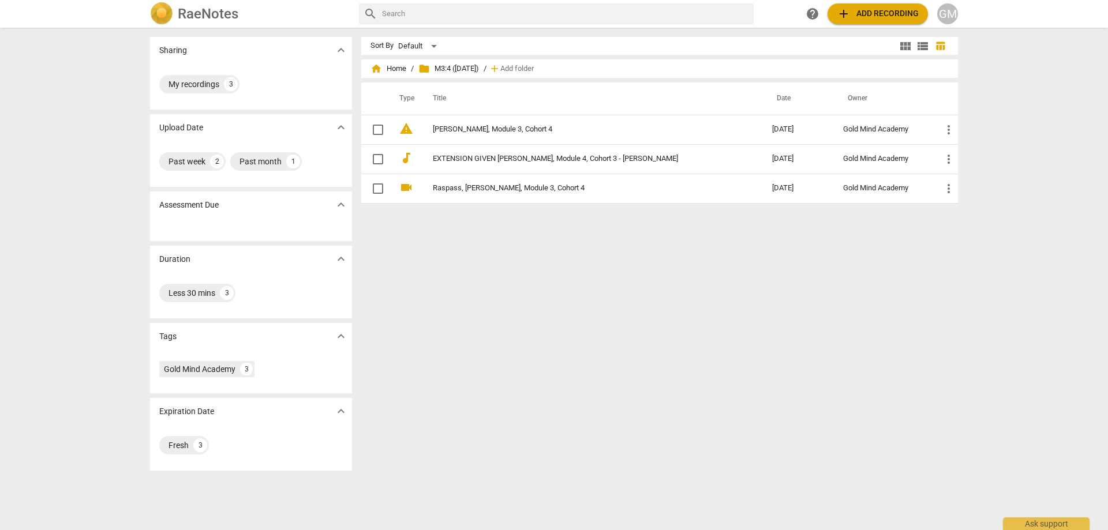
click at [560, 283] on div "Sort By Default view_module view_list table_chart home Home / folder M3:4 ([DAT…" at bounding box center [664, 279] width 606 height 484
click at [597, 295] on div "Sort By Default view_module view_list table_chart home Home / folder M3:4 ([DAT…" at bounding box center [664, 279] width 606 height 484
drag, startPoint x: 571, startPoint y: 296, endPoint x: 578, endPoint y: 298, distance: 7.9
click at [570, 296] on div "Sort By Default view_module view_list table_chart home Home / folder M3:4 ([DAT…" at bounding box center [664, 279] width 606 height 484
click at [594, 308] on div "Sort By Default view_module view_list table_chart home Home / folder M3:4 ([DAT…" at bounding box center [664, 279] width 606 height 484
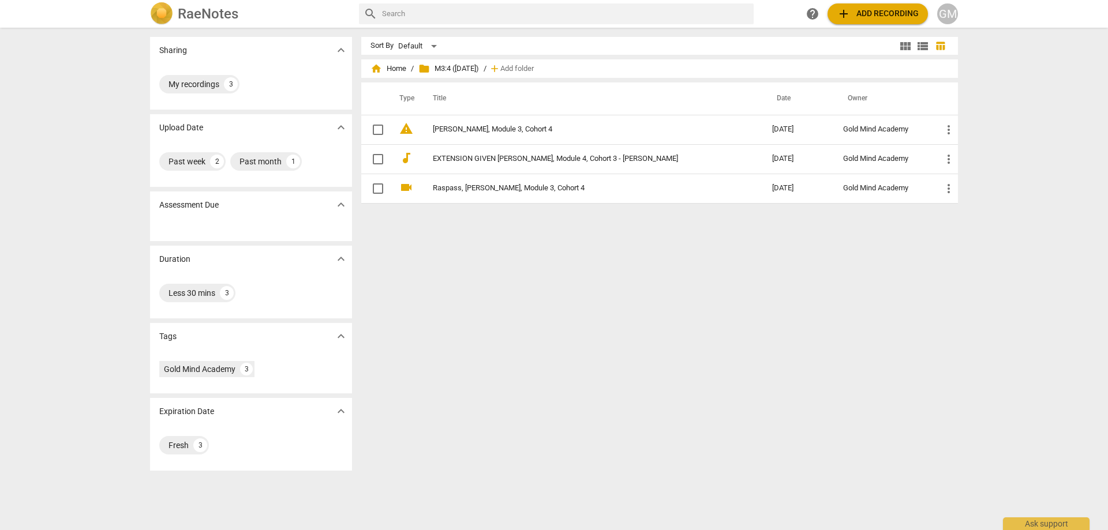
click at [576, 304] on div "Sort By Default view_module view_list table_chart home Home / folder M3:4 ([DAT…" at bounding box center [664, 279] width 606 height 484
click at [668, 281] on div "Sort By Default view_module view_list table_chart home Home / folder M3:4 ([DAT…" at bounding box center [664, 279] width 606 height 484
